Goal: Entertainment & Leisure: Consume media (video, audio)

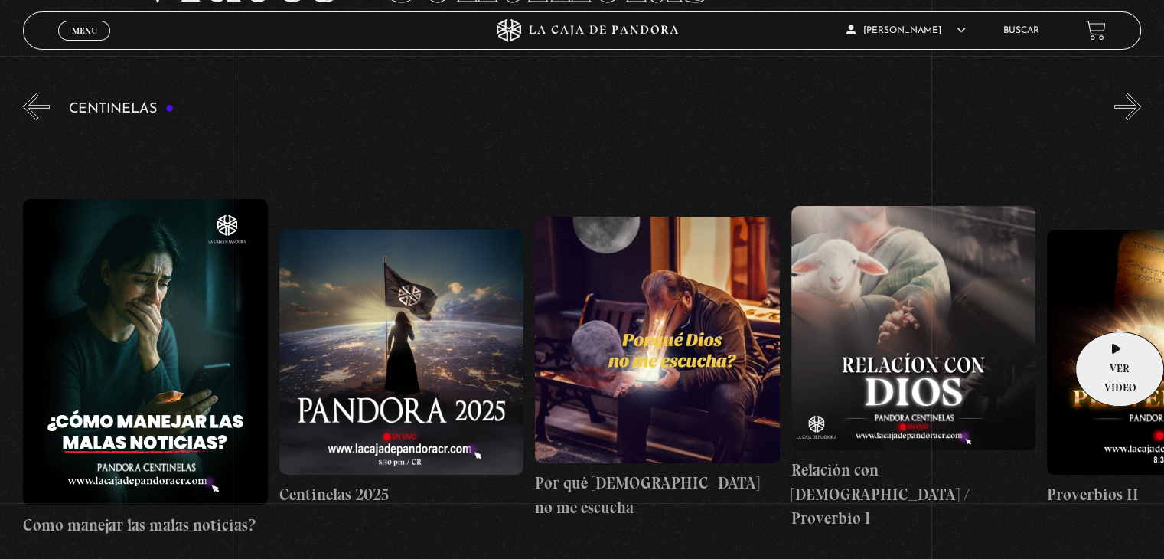
scroll to position [0, 24060]
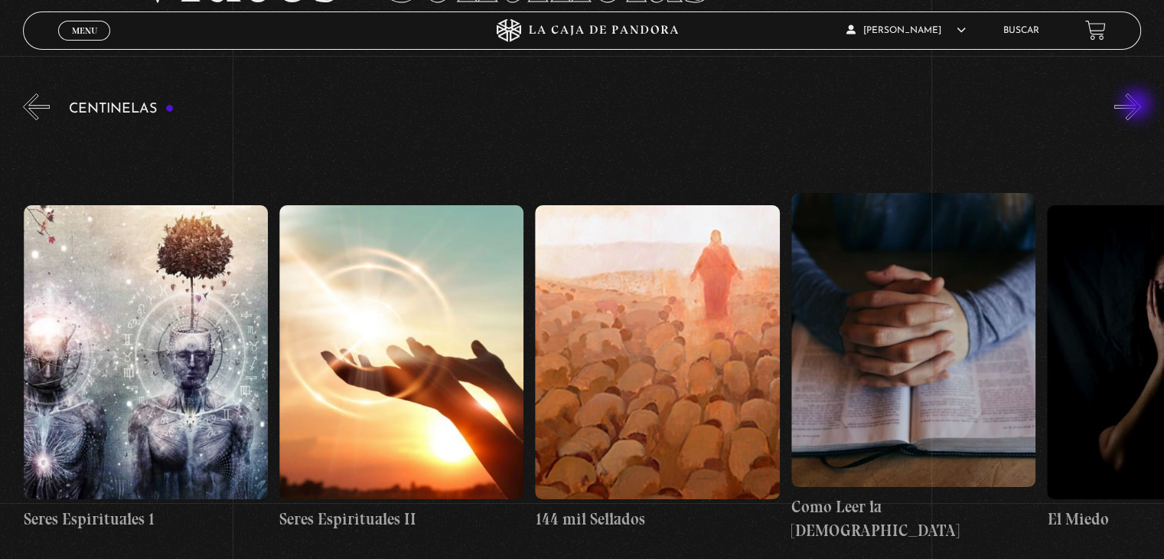
click at [1138, 106] on button "»" at bounding box center [1127, 106] width 27 height 27
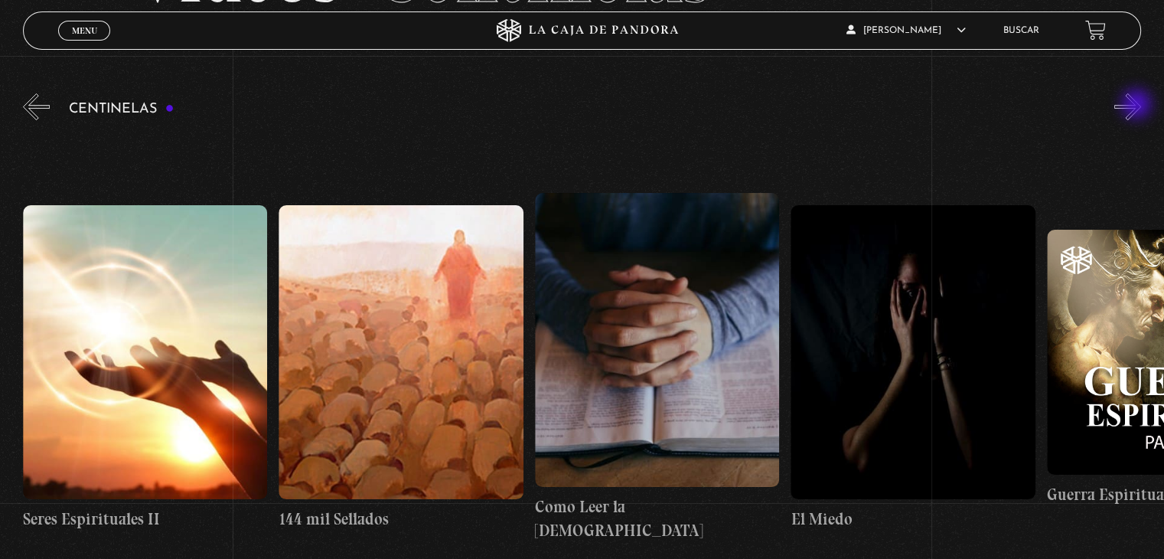
click at [1138, 106] on button "»" at bounding box center [1127, 106] width 27 height 27
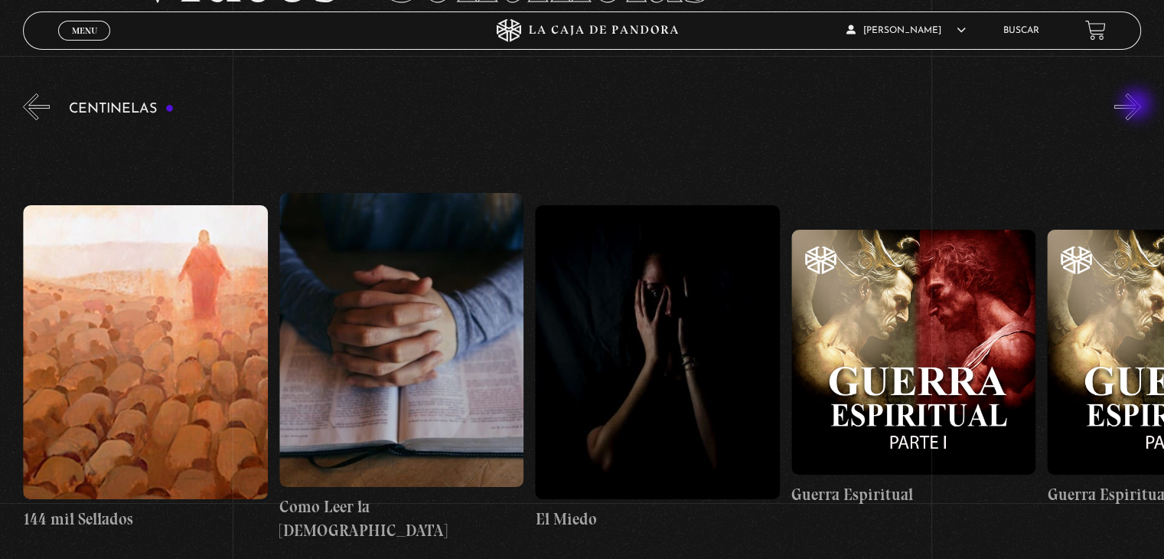
click at [1138, 106] on button "»" at bounding box center [1127, 106] width 27 height 27
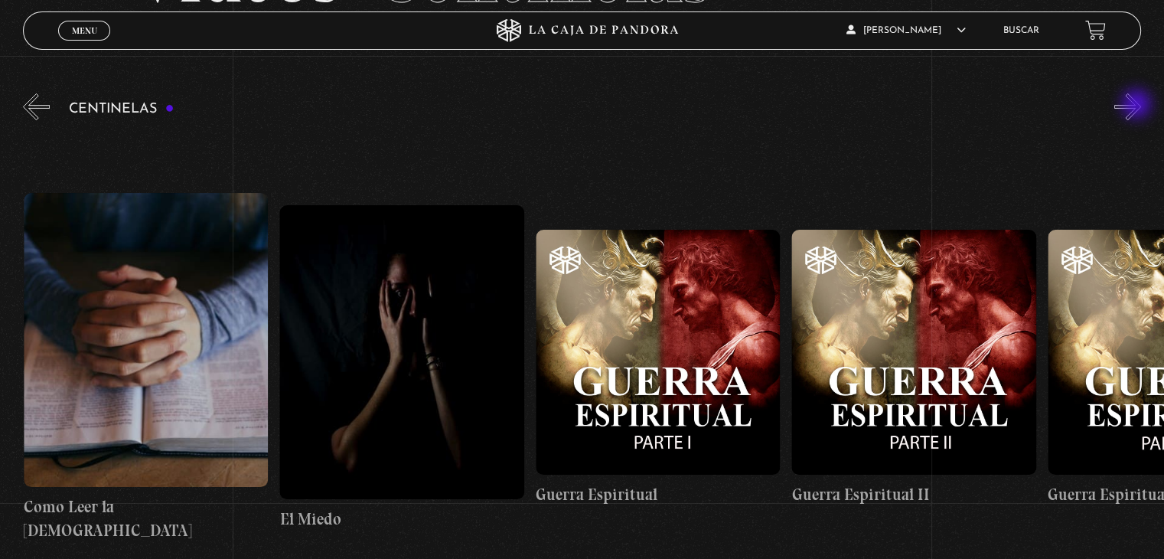
click at [1138, 106] on button "»" at bounding box center [1127, 106] width 27 height 27
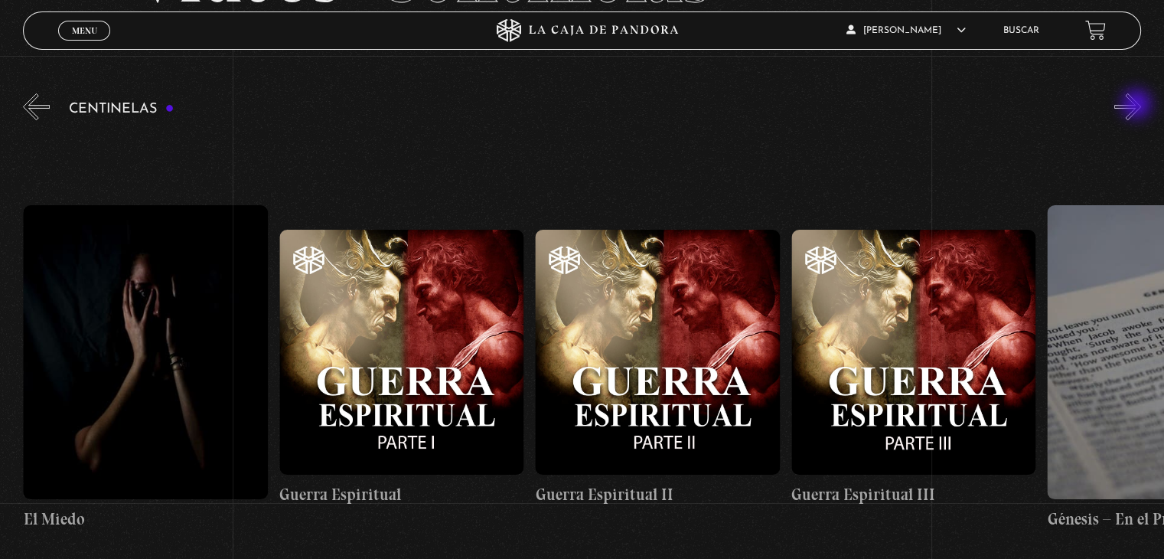
click at [1138, 106] on button "»" at bounding box center [1127, 106] width 27 height 27
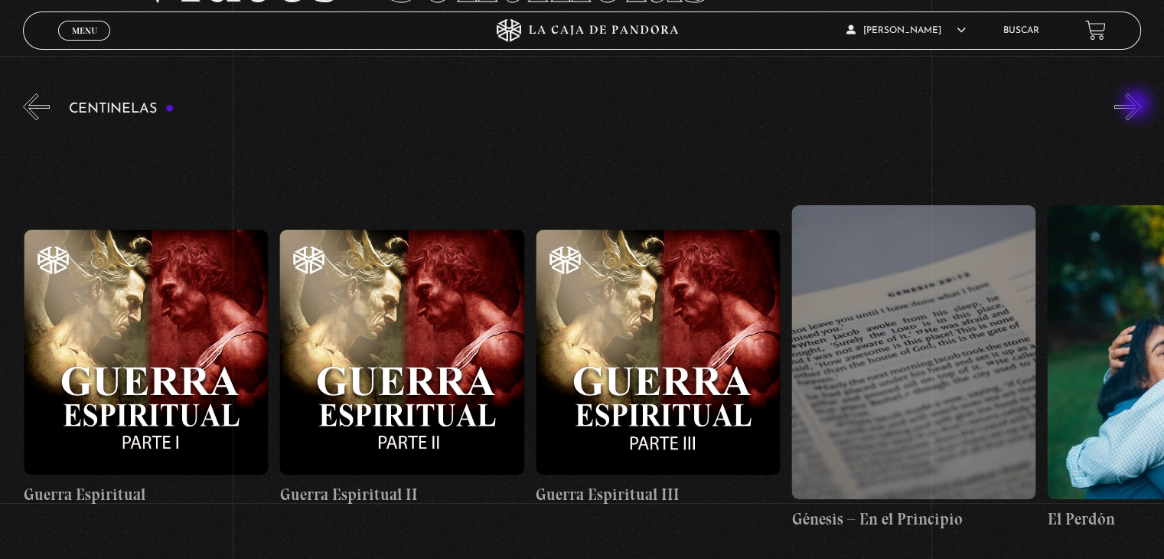
click at [1138, 106] on button "»" at bounding box center [1127, 106] width 27 height 27
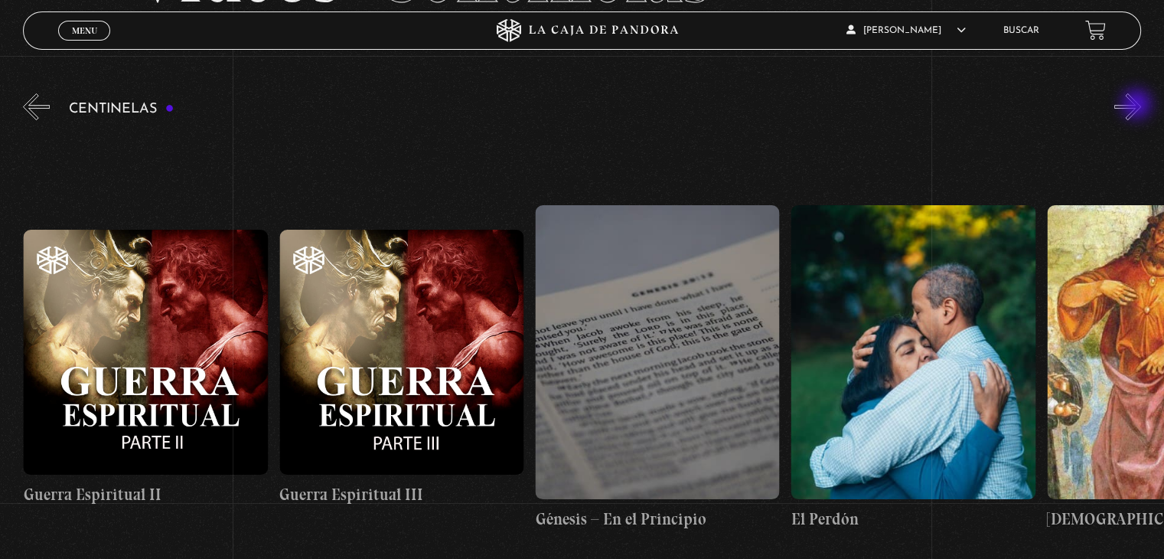
click at [1138, 106] on button "»" at bounding box center [1127, 106] width 27 height 27
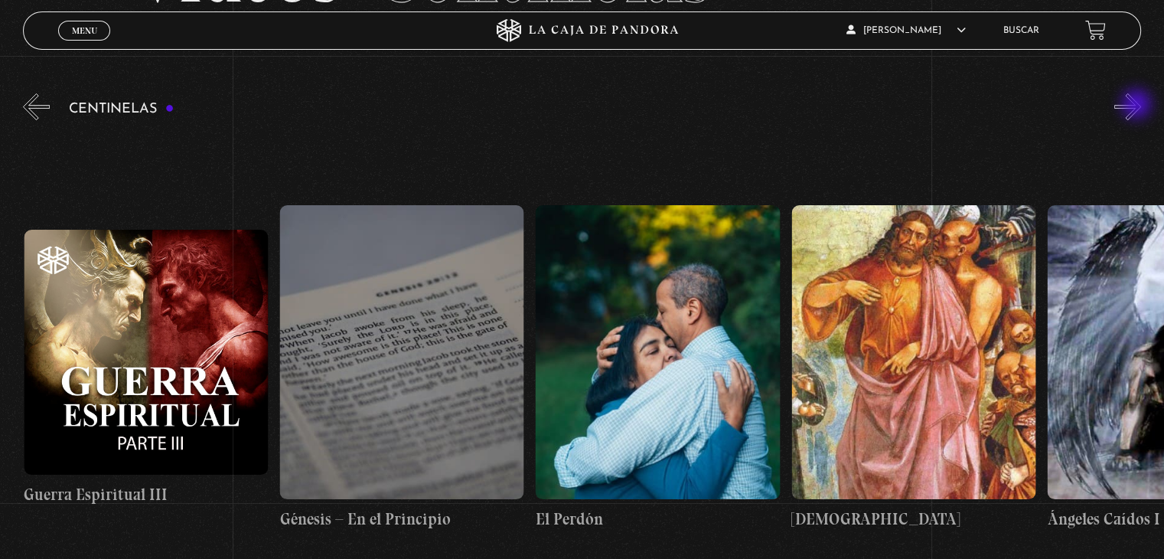
click at [1138, 106] on button "»" at bounding box center [1127, 106] width 27 height 27
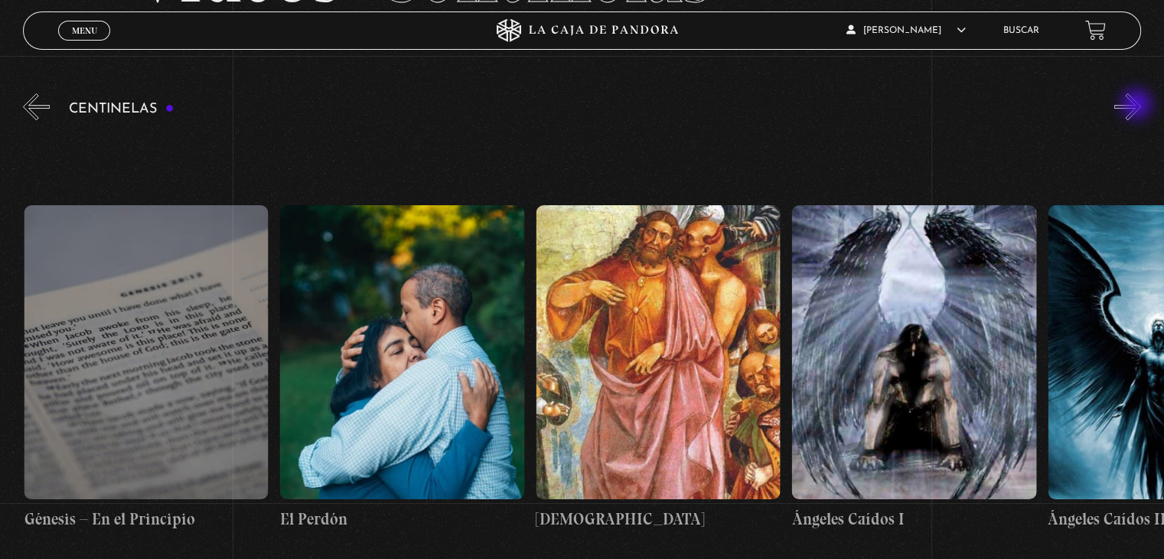
click at [1138, 106] on button "»" at bounding box center [1127, 106] width 27 height 27
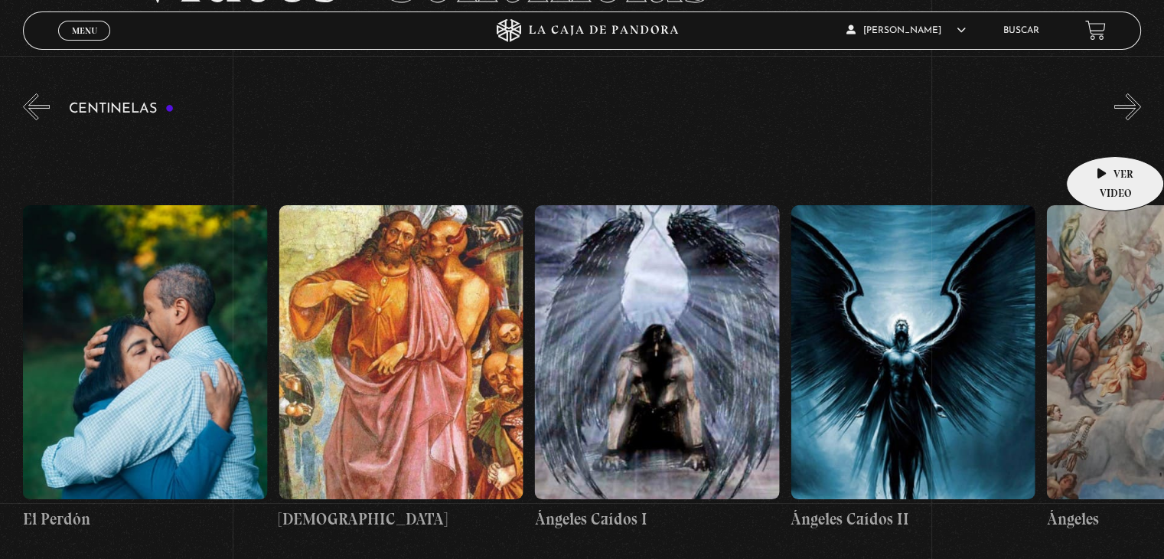
scroll to position [0, 26365]
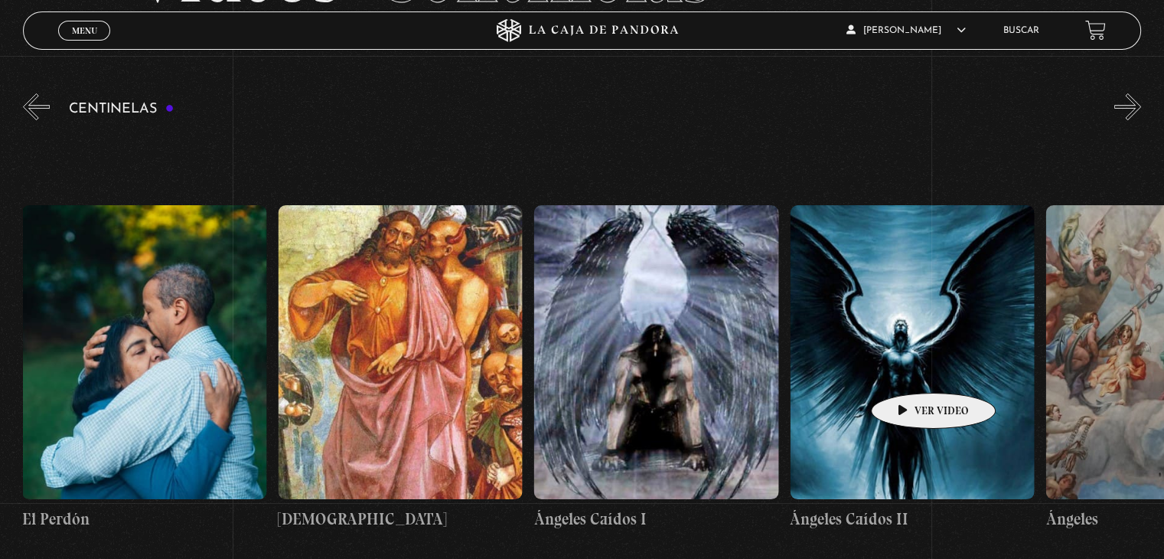
click at [909, 370] on figure at bounding box center [913, 351] width 244 height 293
click at [928, 397] on figure at bounding box center [913, 351] width 244 height 293
